Goal: Find specific page/section: Find specific page/section

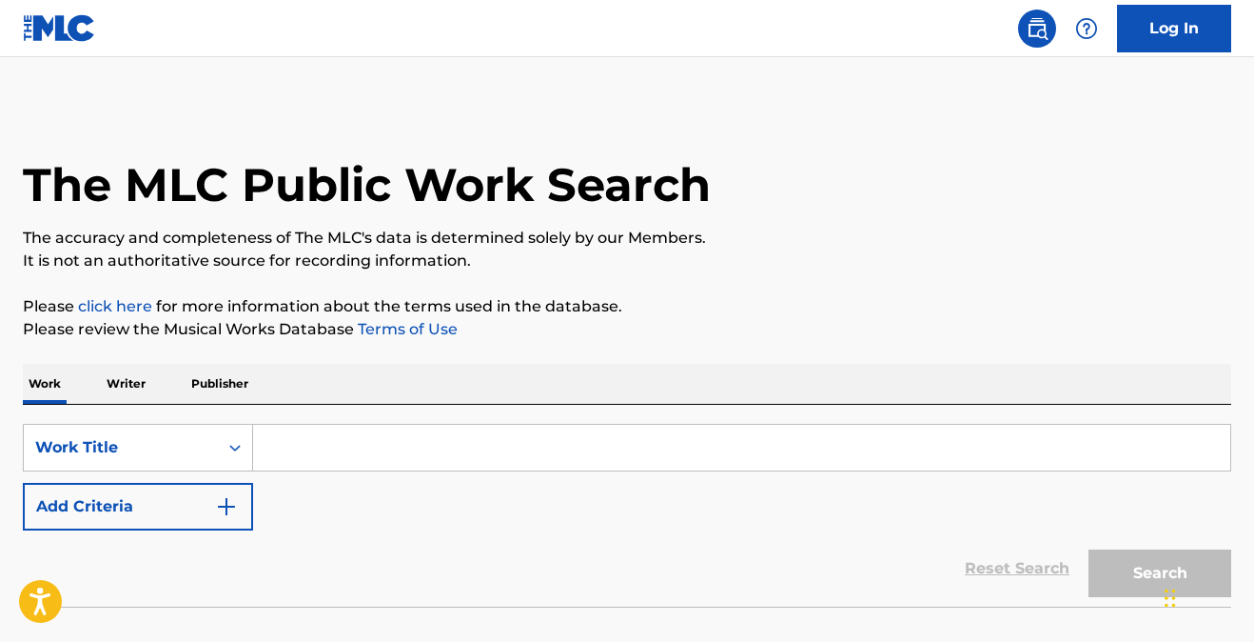
click at [305, 450] on input "Search Form" at bounding box center [742, 448] width 978 height 46
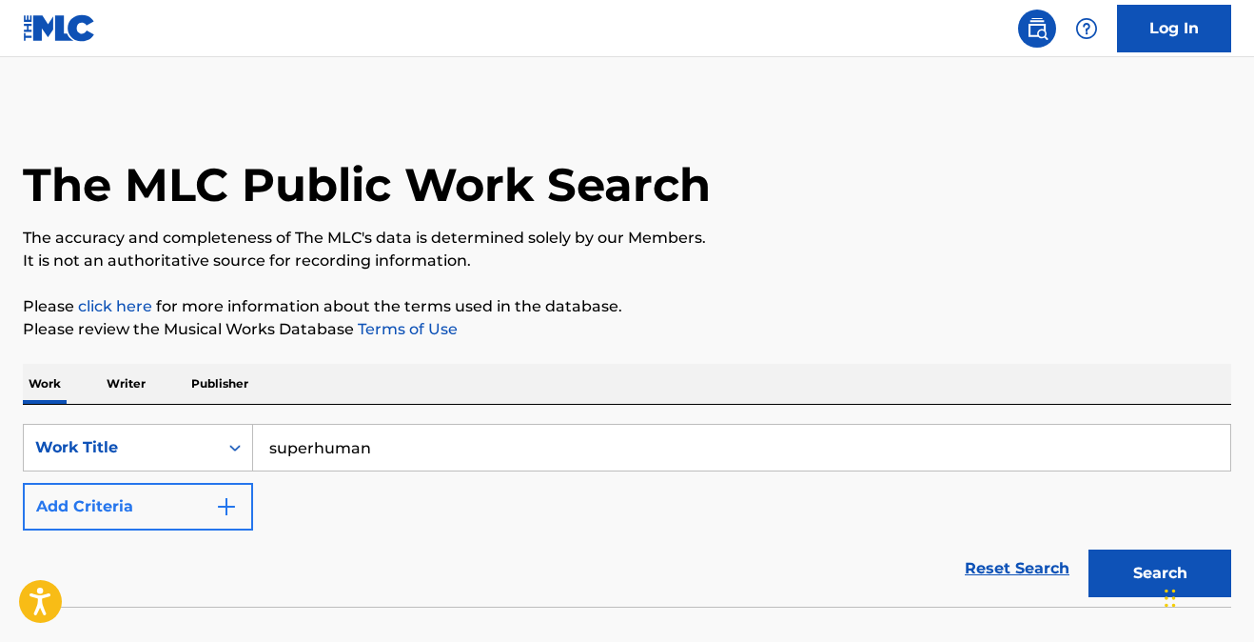
type input "superhuman"
click at [230, 513] on img "Search Form" at bounding box center [226, 506] width 23 height 23
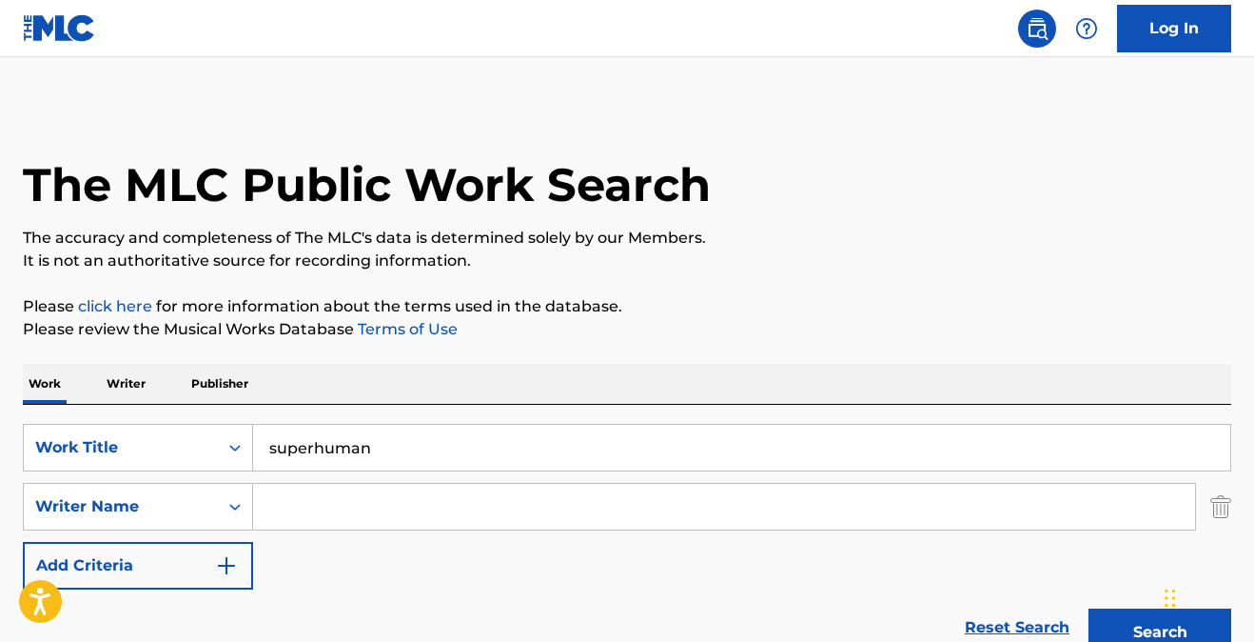
click at [294, 501] on input "Search Form" at bounding box center [724, 507] width 942 height 46
click at [1130, 617] on button "Search" at bounding box center [1160, 632] width 143 height 48
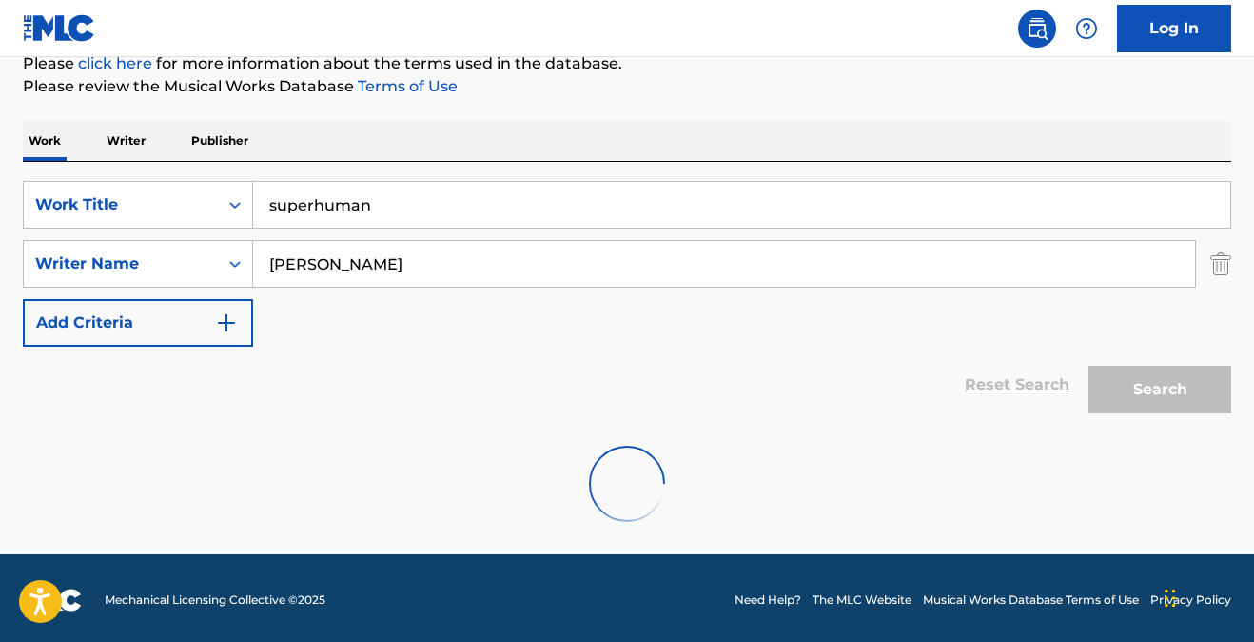
scroll to position [247, 0]
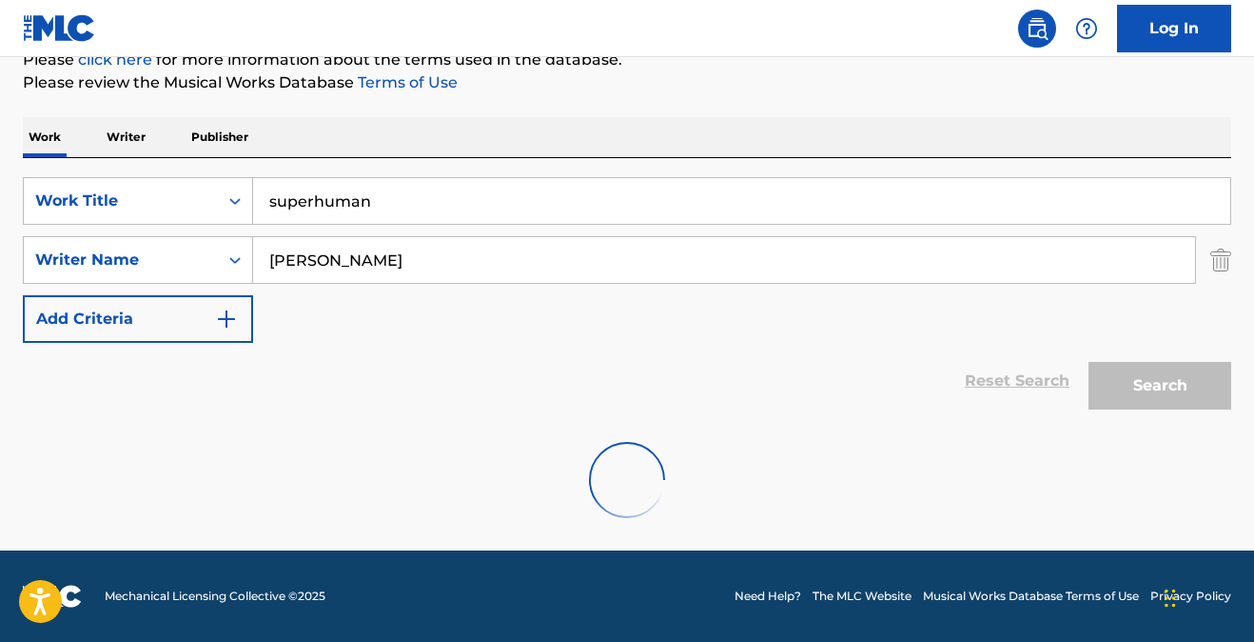
drag, startPoint x: 311, startPoint y: 261, endPoint x: 194, endPoint y: 234, distance: 120.1
click at [196, 236] on div "SearchWithCriteria8ba5d8c8-d3da-4f47-b75b-f86d51a0788b Writer Name [PERSON_NAME]" at bounding box center [627, 260] width 1209 height 48
type input "[PERSON_NAME]"
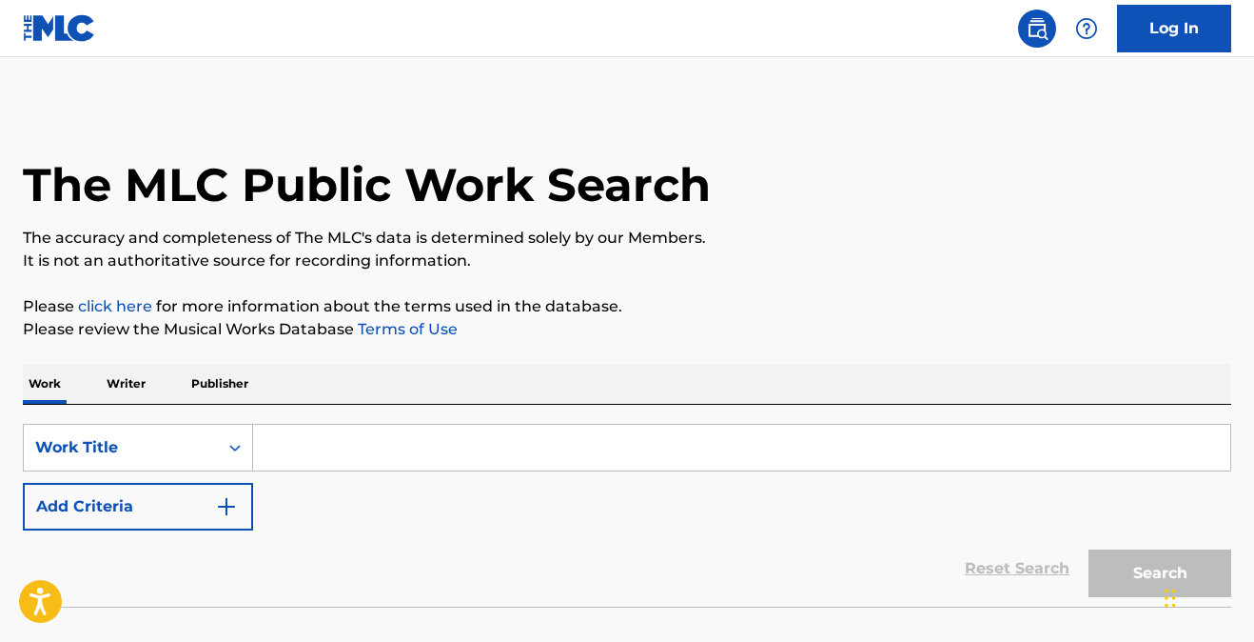
click at [337, 448] on input "Search Form" at bounding box center [742, 448] width 978 height 46
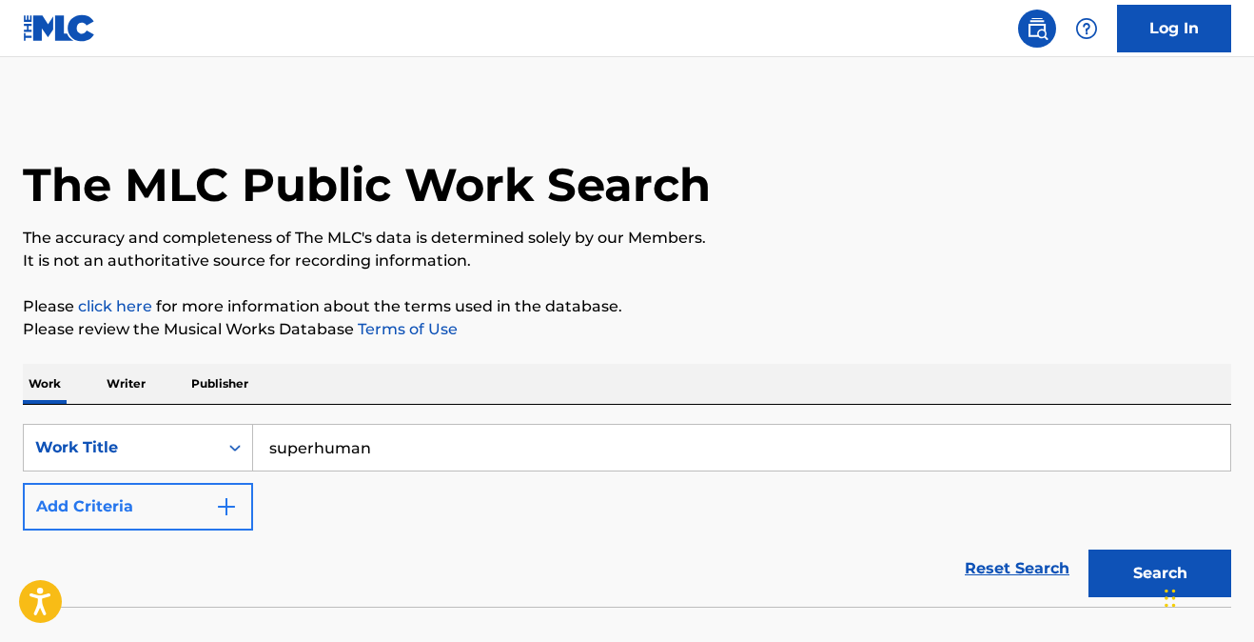
type input "superhuman"
click at [224, 510] on img "Search Form" at bounding box center [226, 506] width 23 height 23
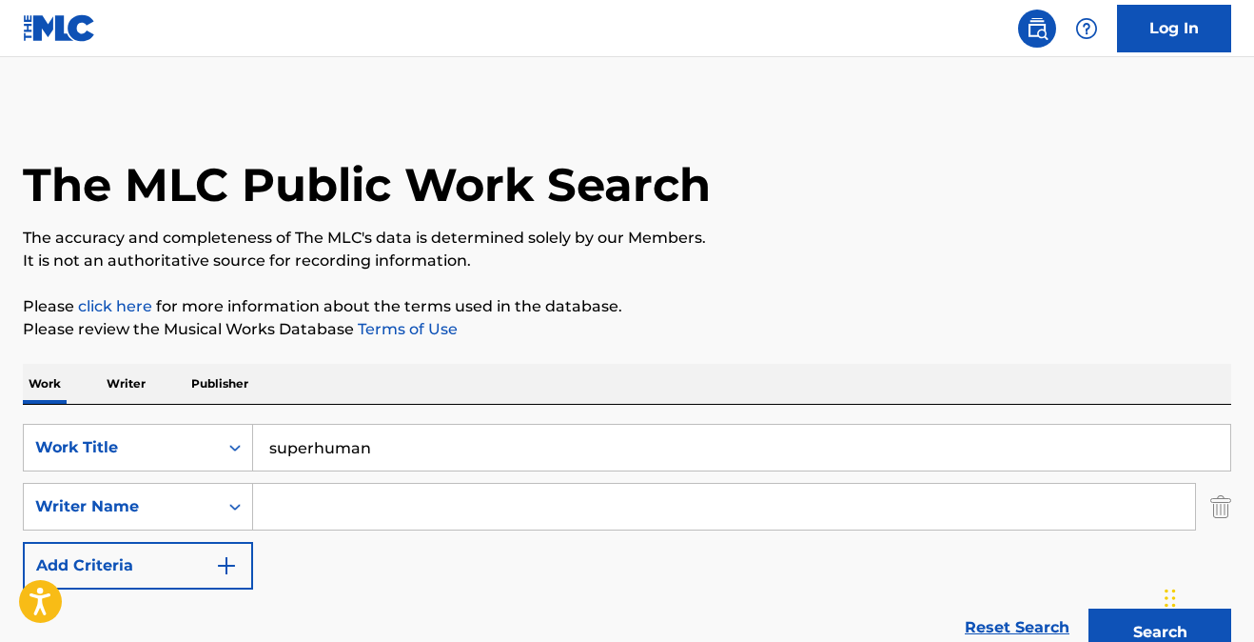
click at [308, 517] on input "Search Form" at bounding box center [724, 507] width 942 height 46
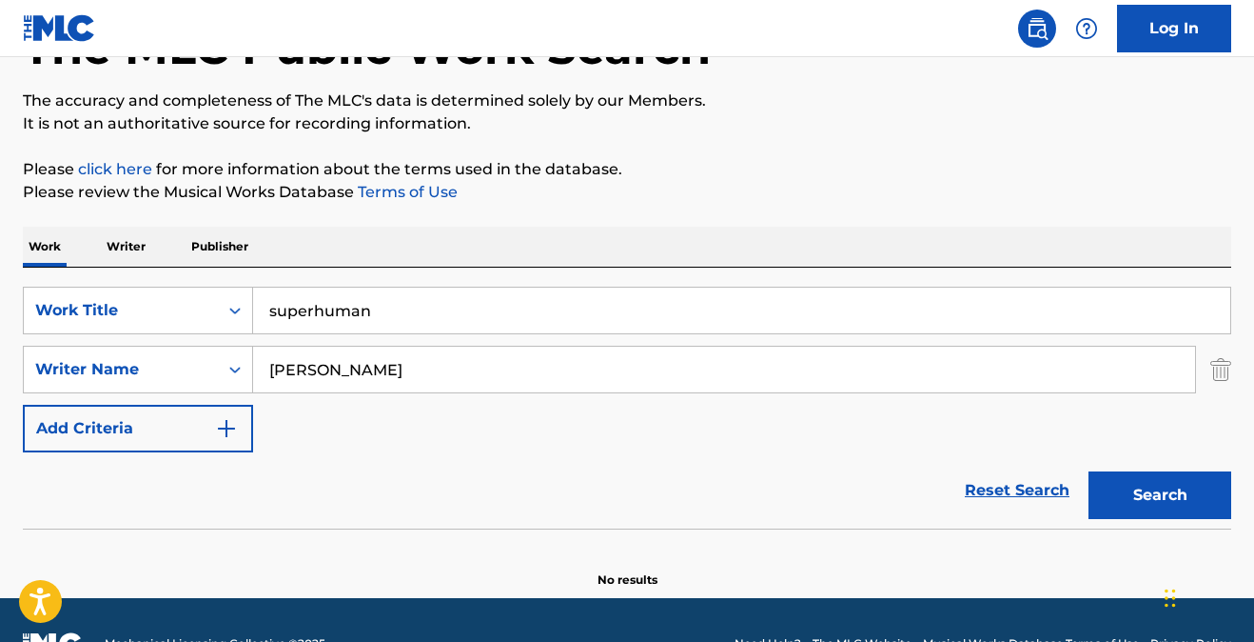
scroll to position [140, 0]
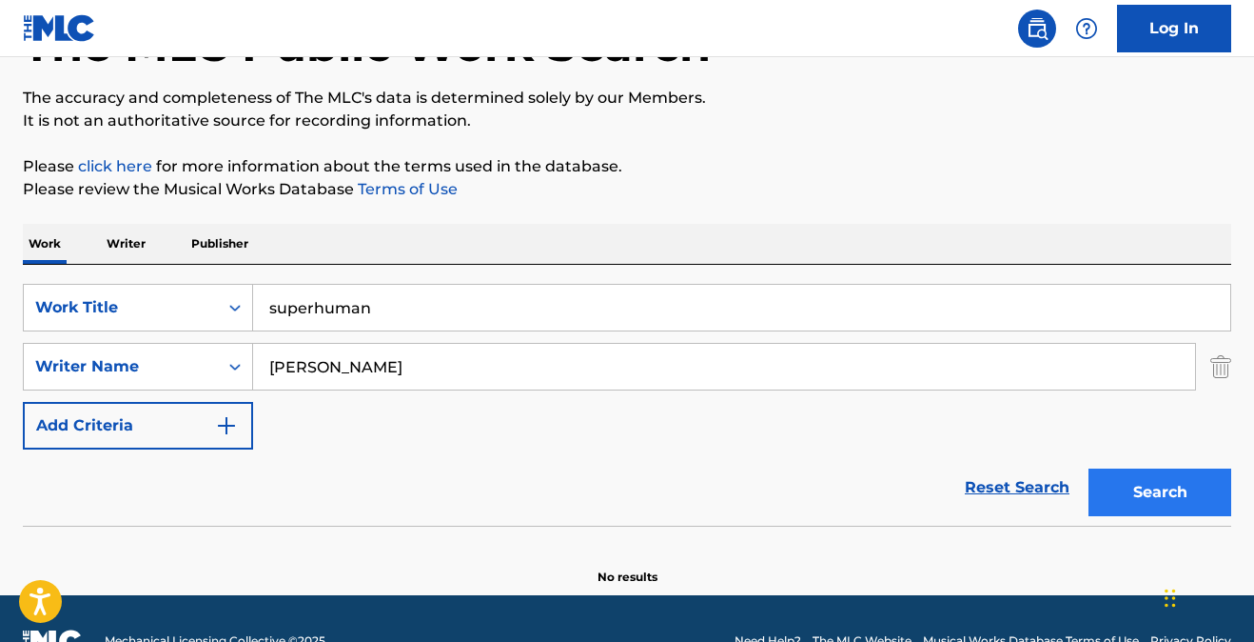
type input "[PERSON_NAME]"
click at [1148, 490] on button "Search" at bounding box center [1160, 492] width 143 height 48
drag, startPoint x: 384, startPoint y: 305, endPoint x: 175, endPoint y: 275, distance: 210.5
click at [175, 275] on div "SearchWithCriteria6e9739d6-2fee-45da-a34a-f44b50aee318 Work Title superhuman Se…" at bounding box center [627, 395] width 1209 height 261
type input "wannabe me"
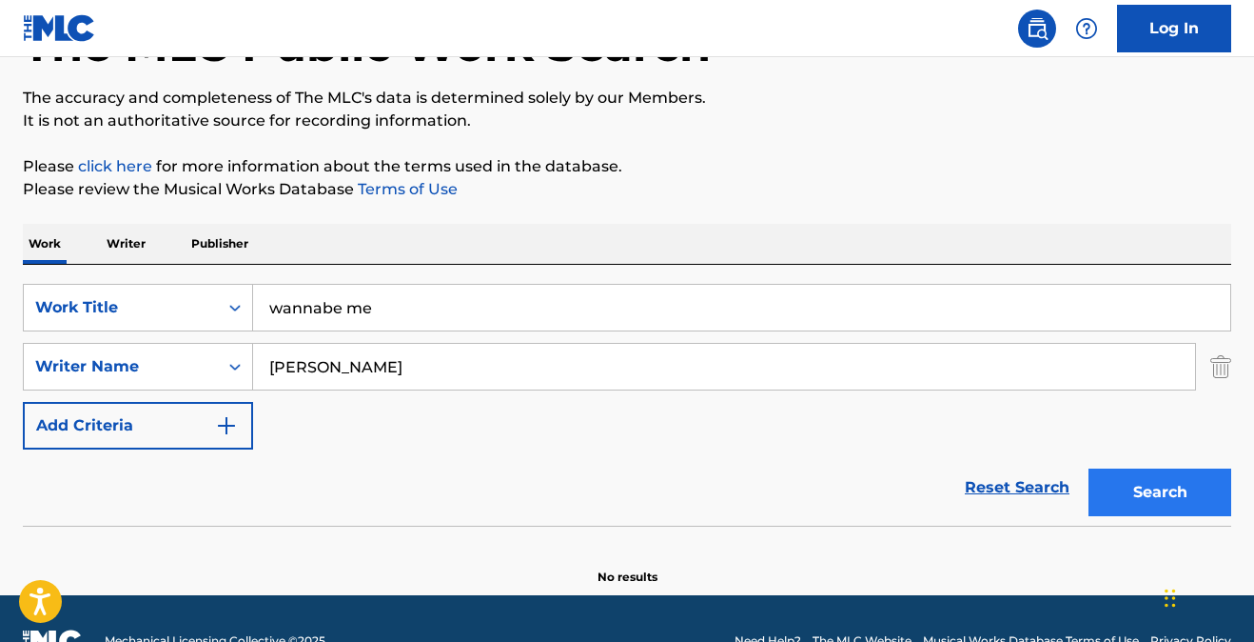
type input "daly"
click at [1120, 483] on button "Search" at bounding box center [1160, 492] width 143 height 48
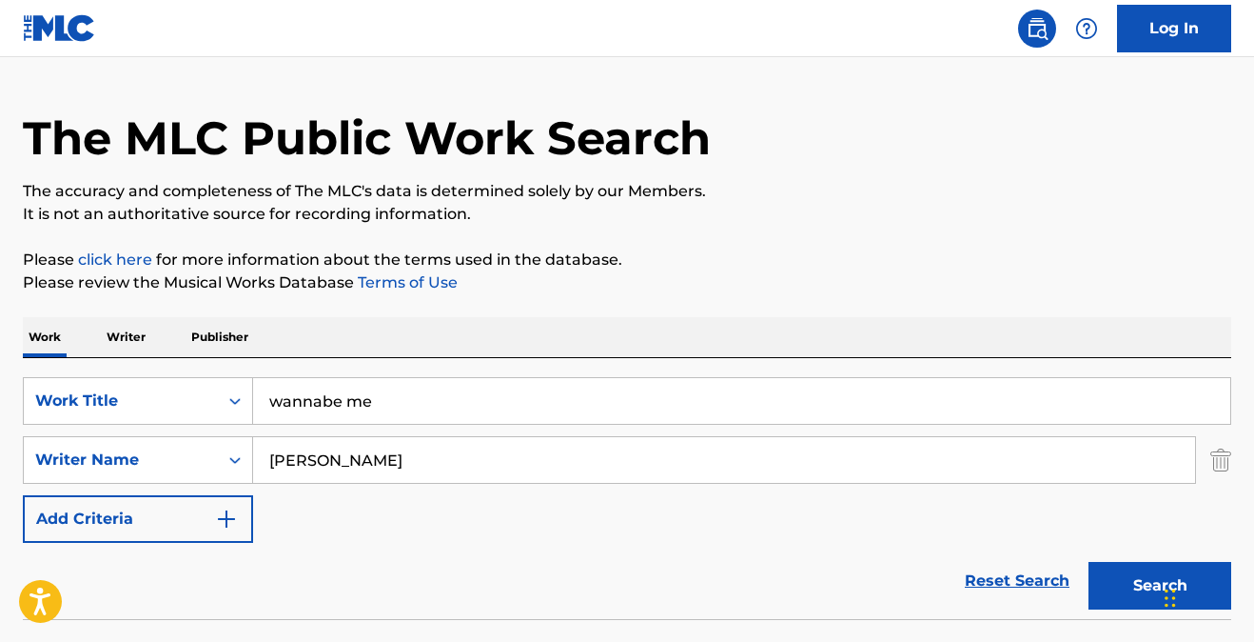
scroll to position [61, 0]
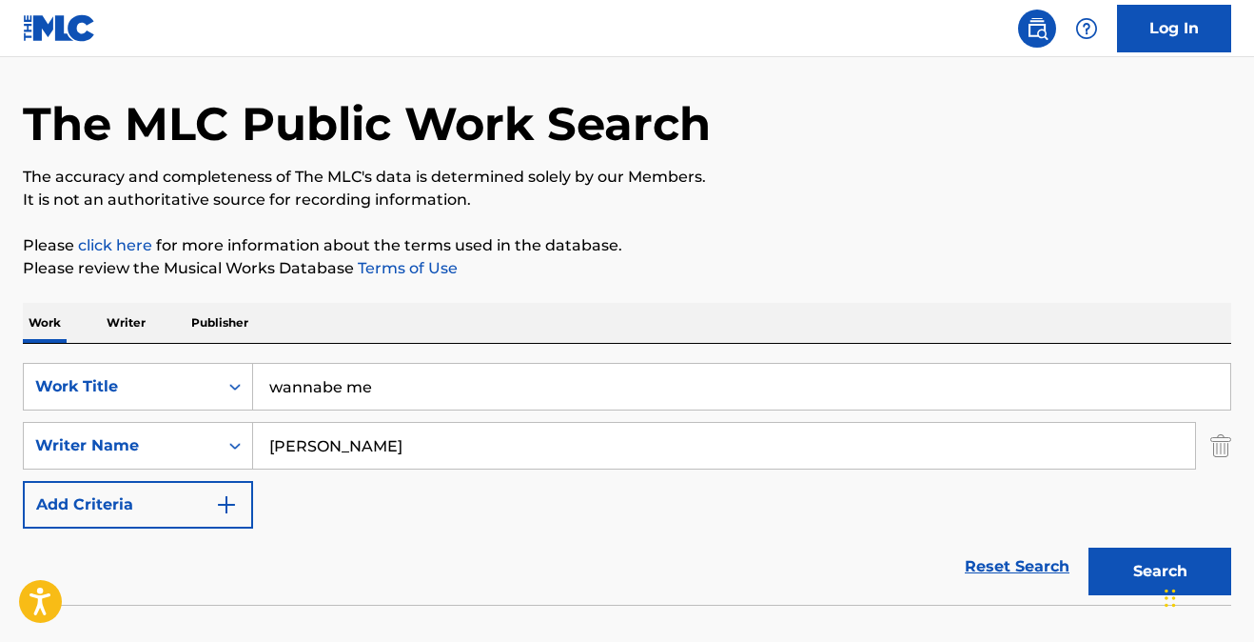
drag, startPoint x: 308, startPoint y: 373, endPoint x: 214, endPoint y: 355, distance: 95.9
click at [215, 356] on div "SearchWithCriteria6e9739d6-2fee-45da-a34a-f44b50aee318 Work Title wannabe me Se…" at bounding box center [627, 474] width 1209 height 261
type input "courtside"
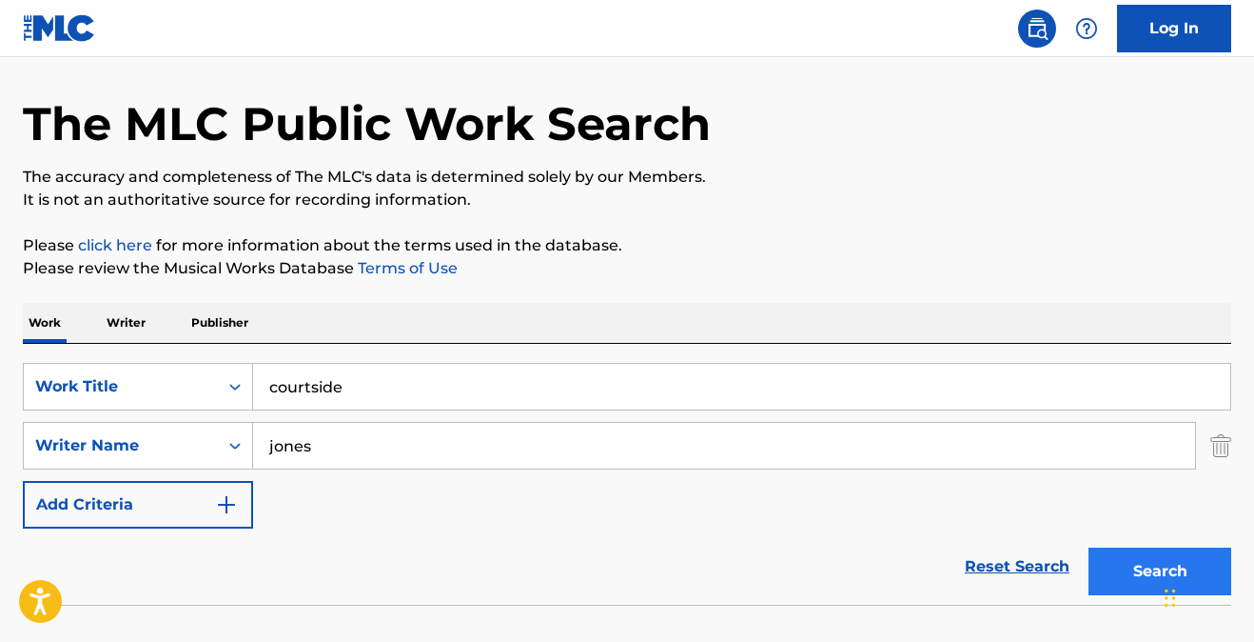
type input "jones"
click at [1147, 563] on button "Search" at bounding box center [1160, 571] width 143 height 48
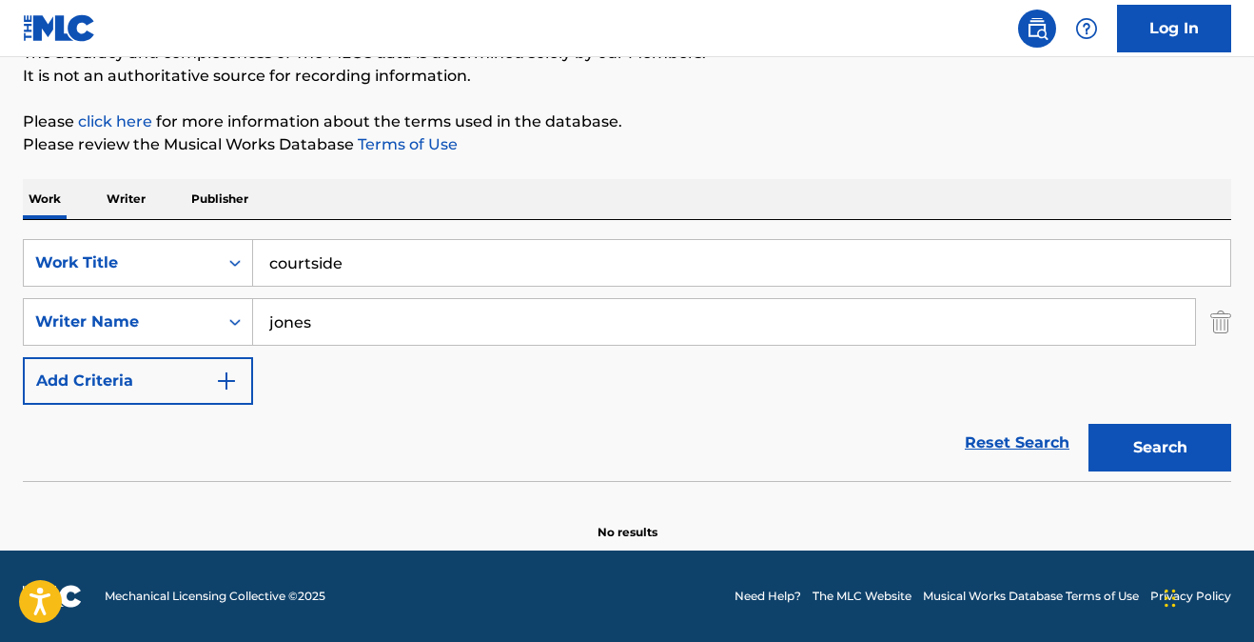
scroll to position [185, 0]
